Goal: Information Seeking & Learning: Check status

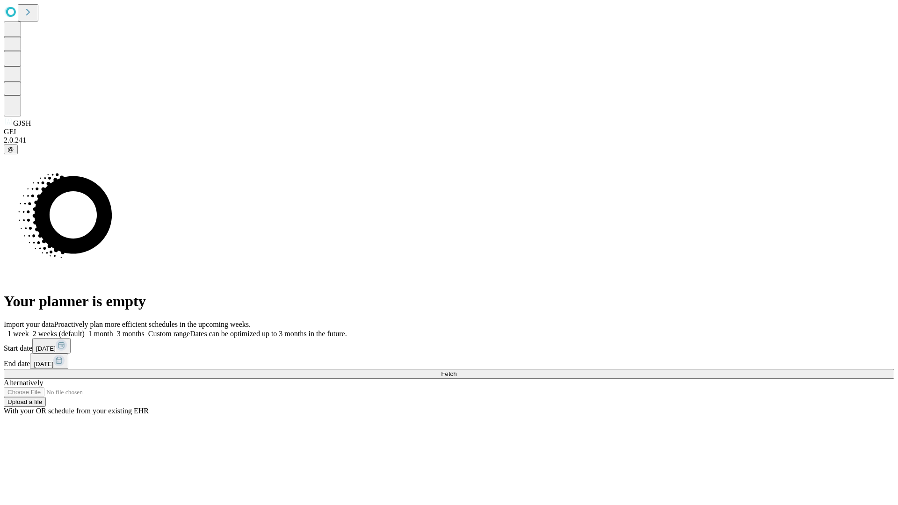
click at [456, 370] on span "Fetch" at bounding box center [448, 373] width 15 height 7
